Goal: Task Accomplishment & Management: Use online tool/utility

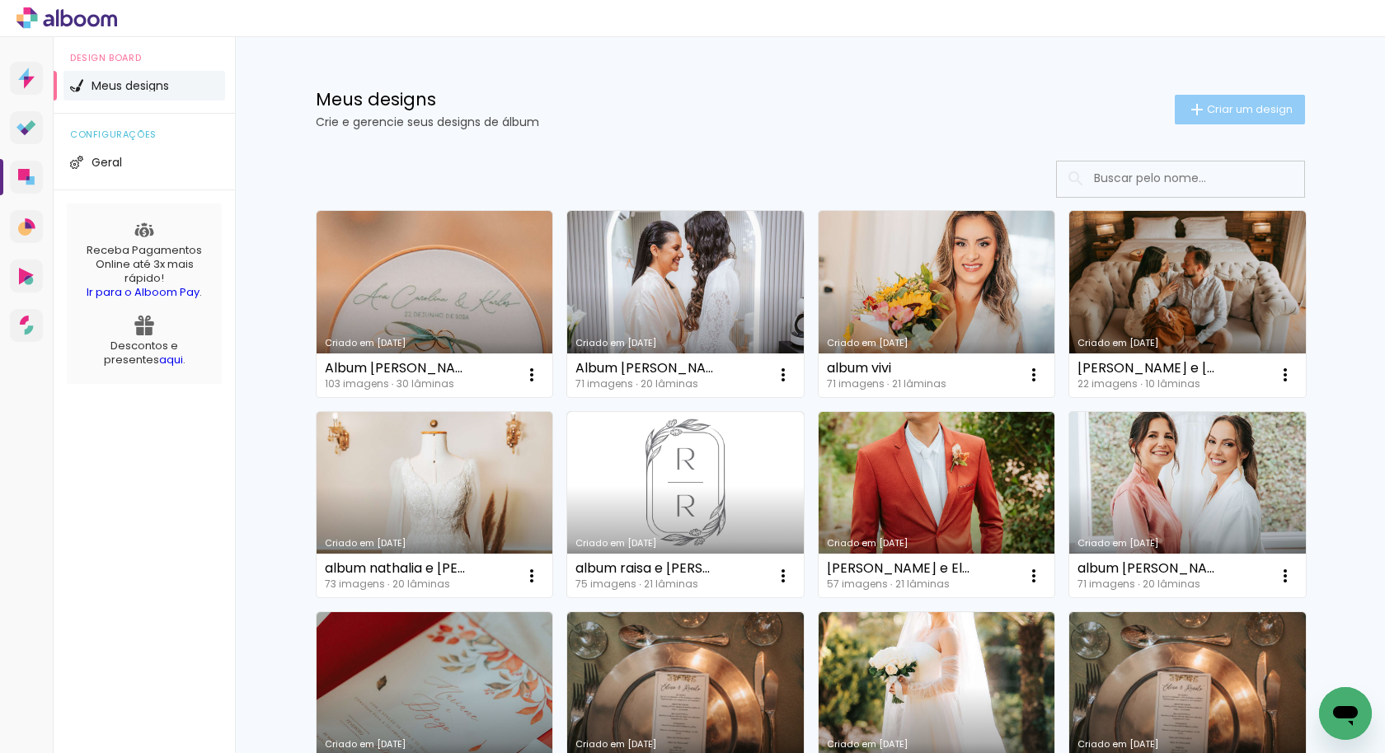
click at [1259, 110] on span "Criar um design" at bounding box center [1250, 109] width 86 height 11
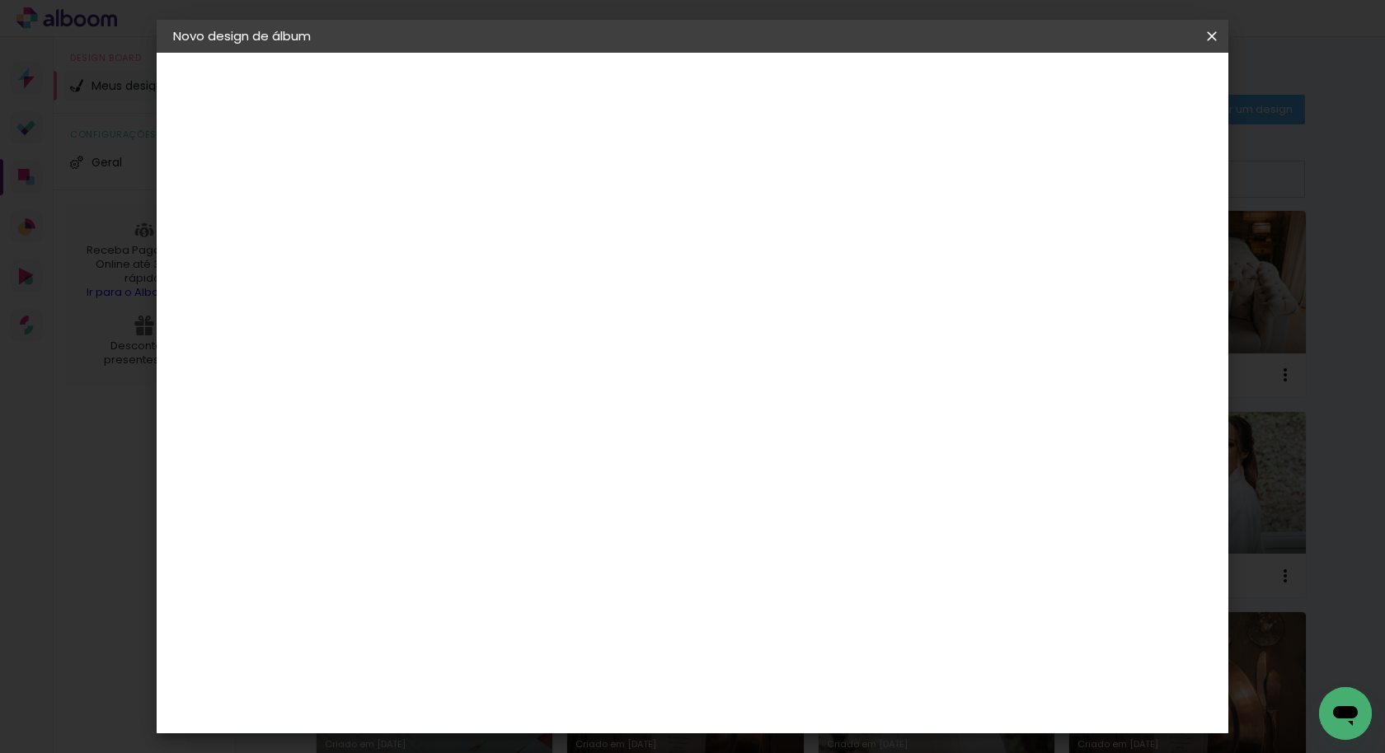
click at [443, 227] on input at bounding box center [443, 222] width 0 height 26
type input "[PERSON_NAME] e [PERSON_NAME]"
type paper-input "[PERSON_NAME] e [PERSON_NAME]"
click at [0, 0] on slot "Avançar" at bounding box center [0, 0] width 0 height 0
click at [512, 303] on input at bounding box center [484, 313] width 167 height 21
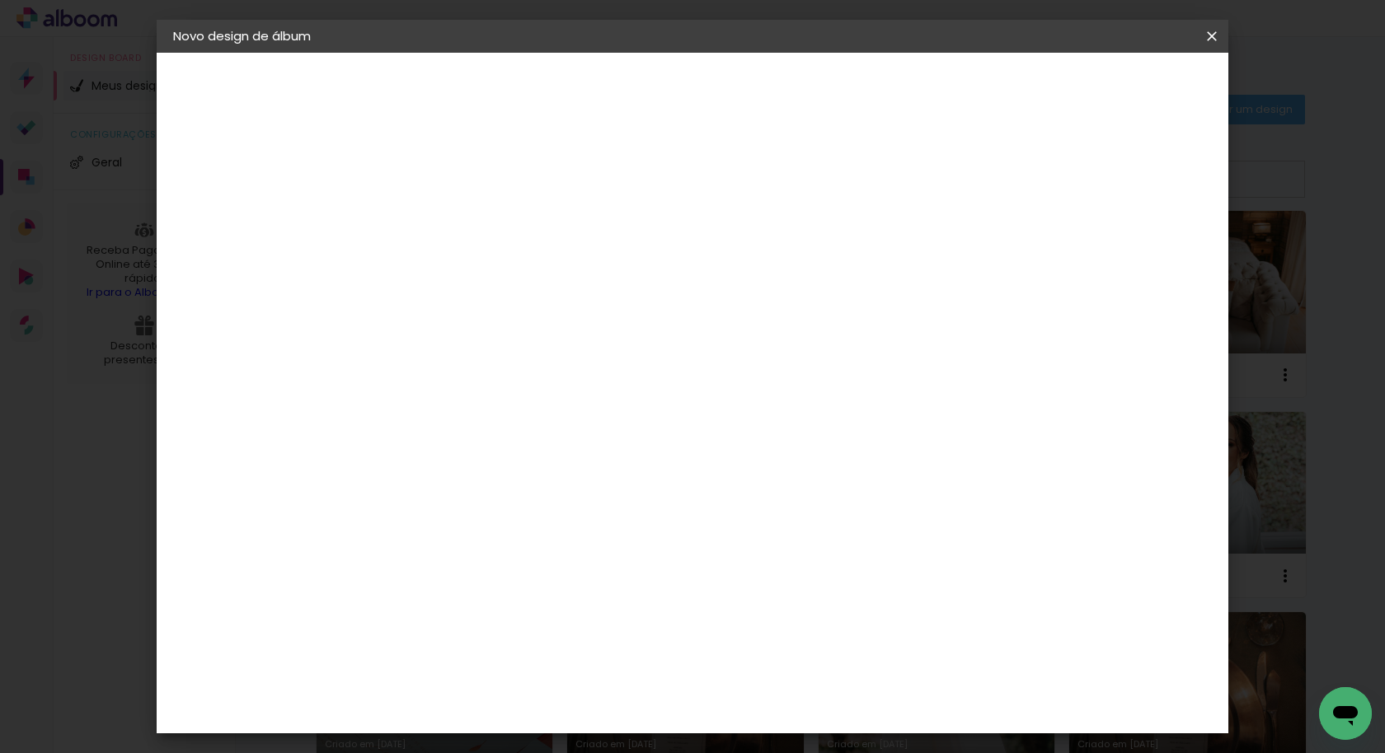
type input "ev"
type paper-input "ev"
click at [538, 378] on paper-item "Evidence" at bounding box center [473, 372] width 154 height 36
click at [0, 0] on slot "Avançar" at bounding box center [0, 0] width 0 height 0
click at [507, 277] on input "text" at bounding box center [475, 287] width 64 height 26
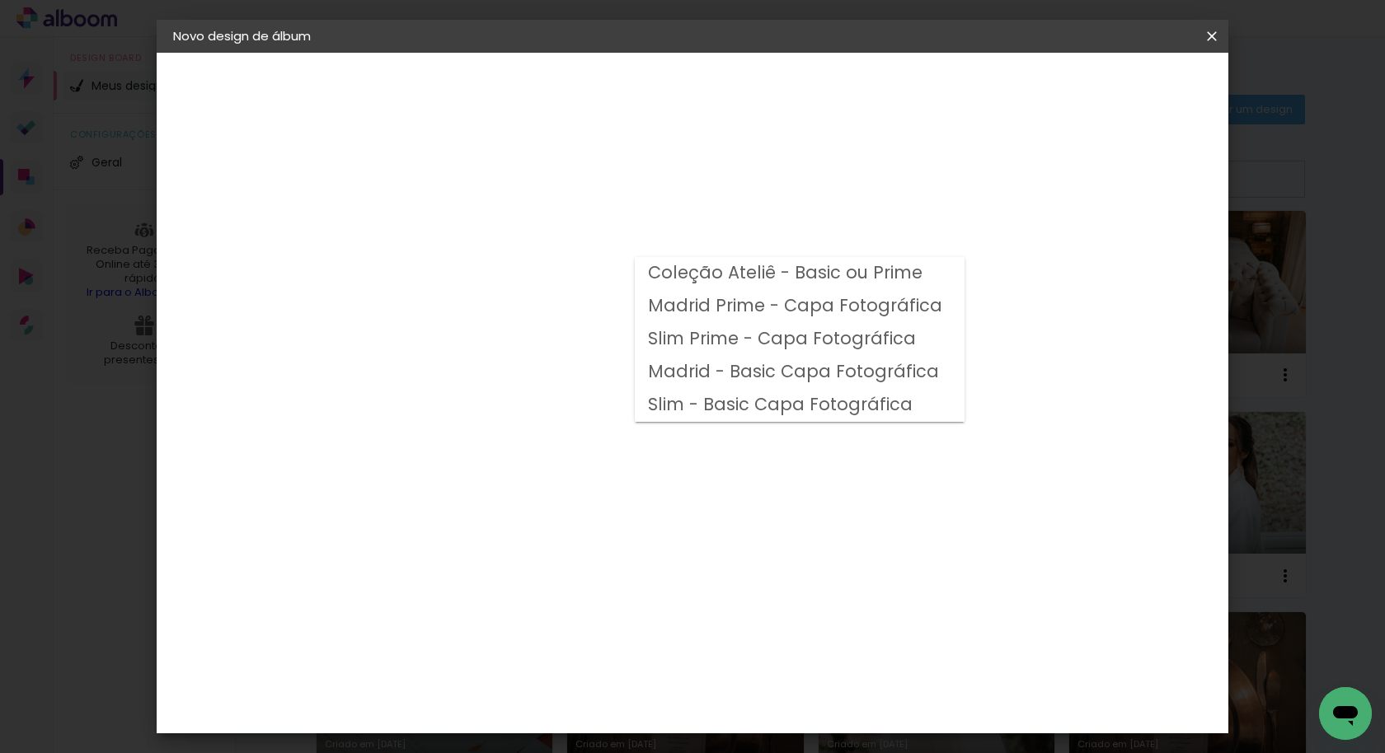
click at [0, 0] on slot "Madrid Prime - Capa Fotográfica" at bounding box center [0, 0] width 0 height 0
type input "Madrid Prime - Capa Fotográfica"
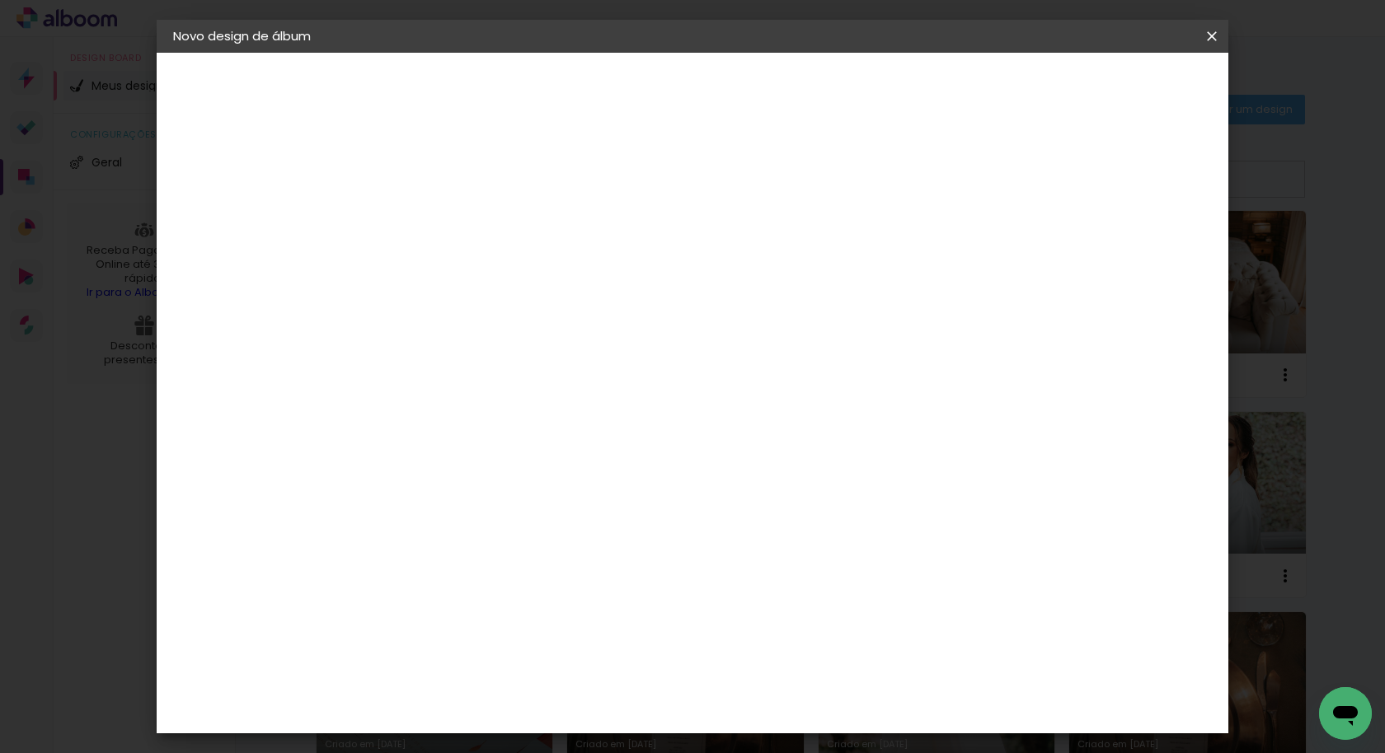
scroll to position [171, 0]
click at [0, 0] on slot "Avançar" at bounding box center [0, 0] width 0 height 0
click at [1014, 171] on div at bounding box center [1006, 178] width 15 height 15
type paper-checkbox "on"
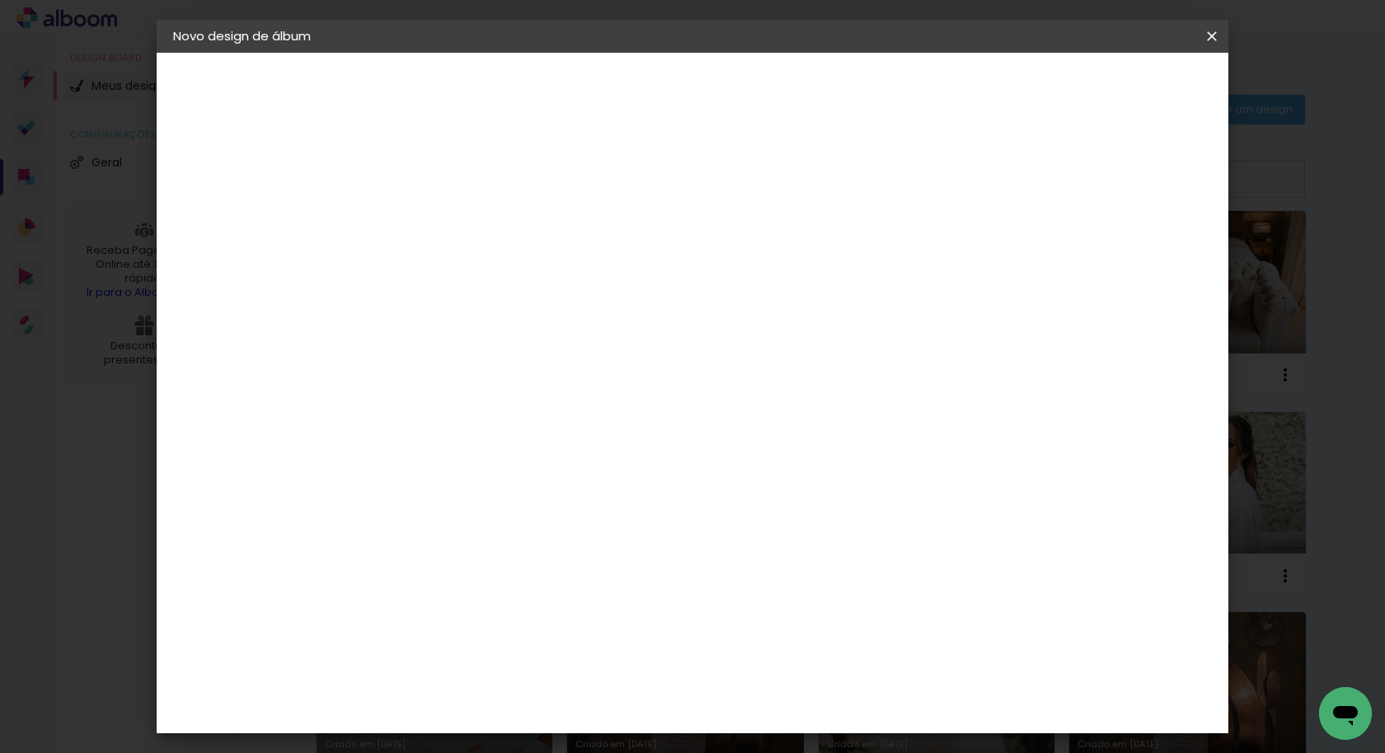
click at [1107, 86] on span "Iniciar design" at bounding box center [1069, 88] width 75 height 12
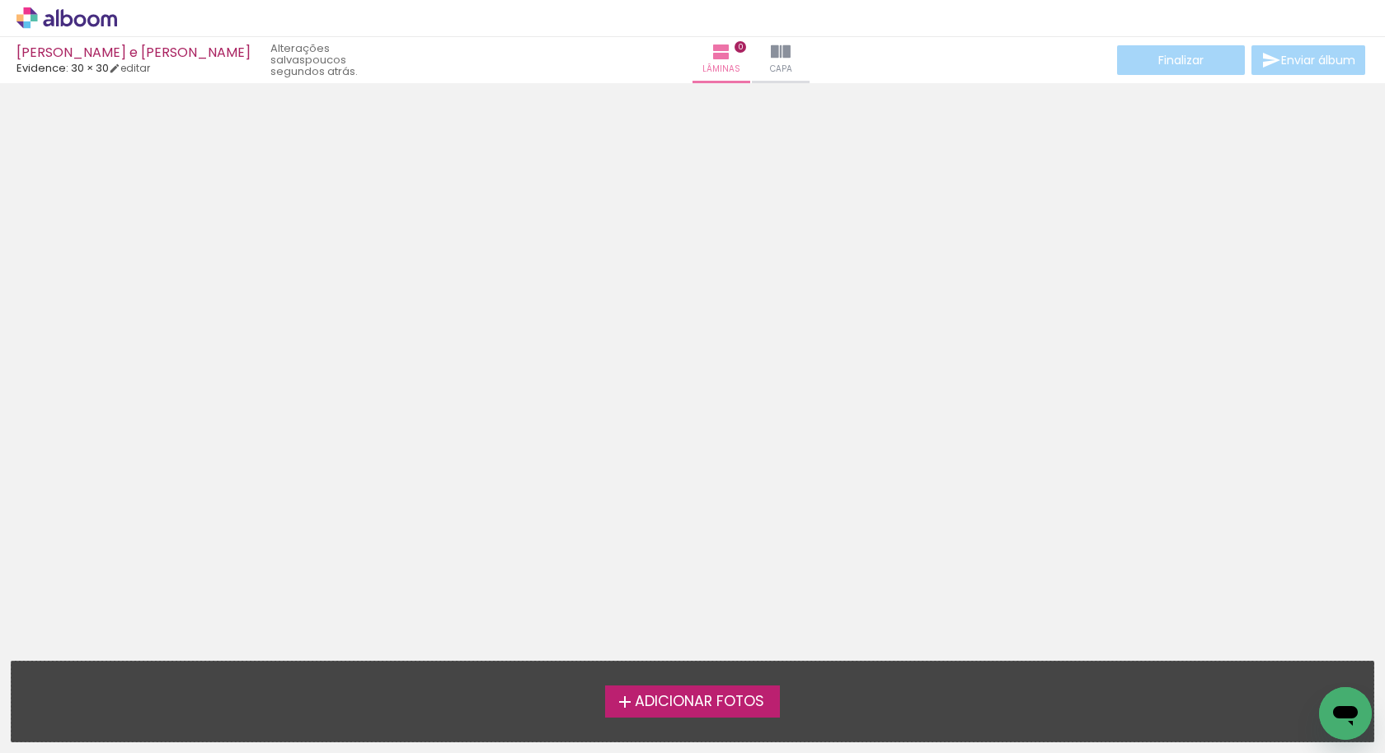
click at [696, 701] on span "Adicionar Fotos" at bounding box center [699, 702] width 129 height 15
click at [0, 0] on input "file" at bounding box center [0, 0] width 0 height 0
